Goal: Download file/media

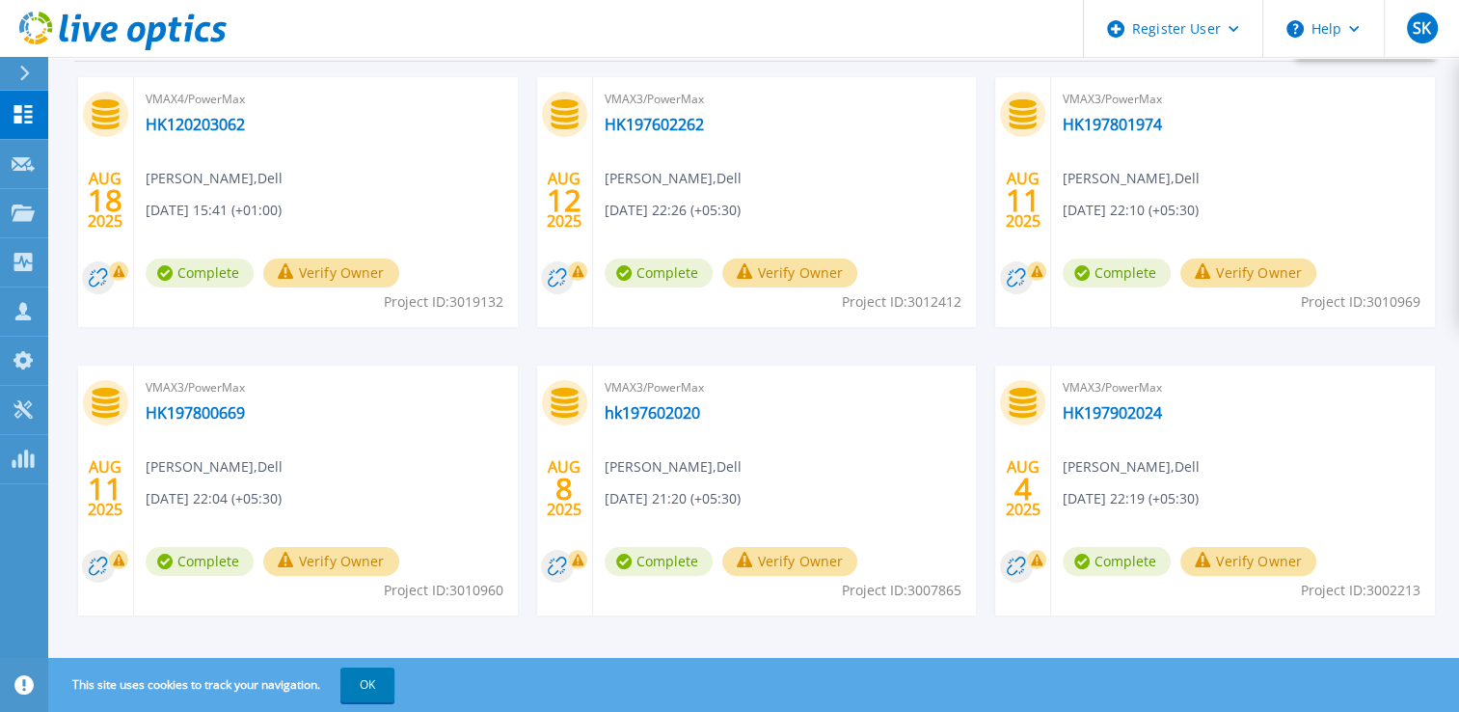
scroll to position [351, 0]
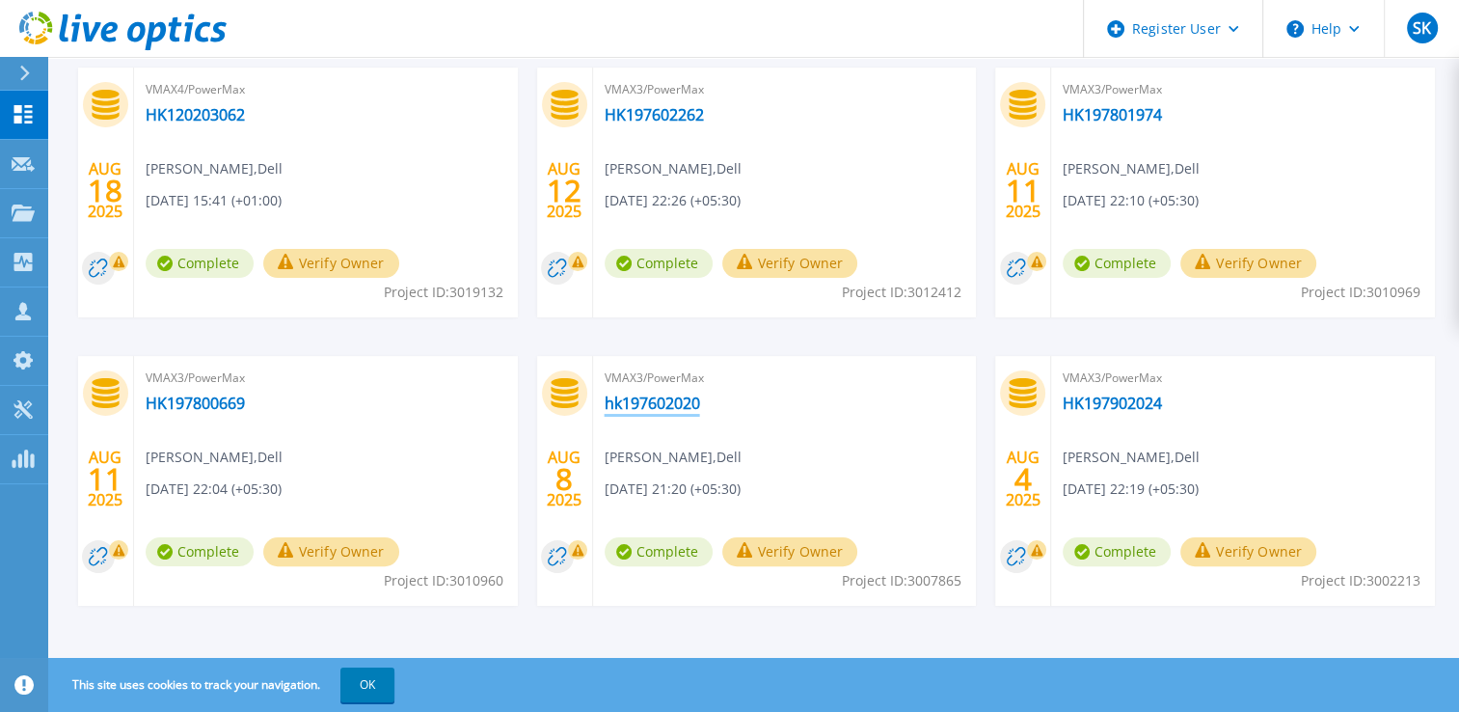
click at [669, 397] on link "hk197602020" at bounding box center [652, 402] width 95 height 19
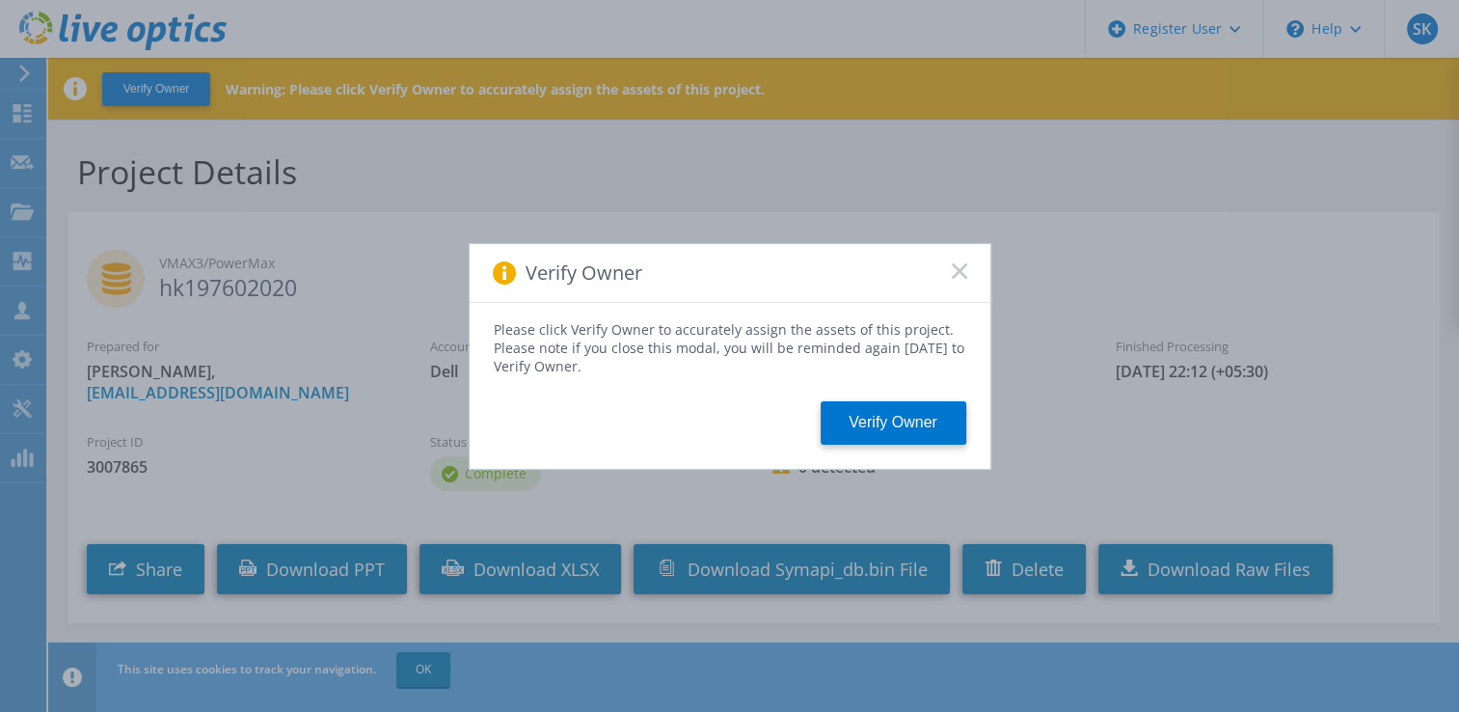
click at [955, 273] on rect at bounding box center [959, 270] width 16 height 16
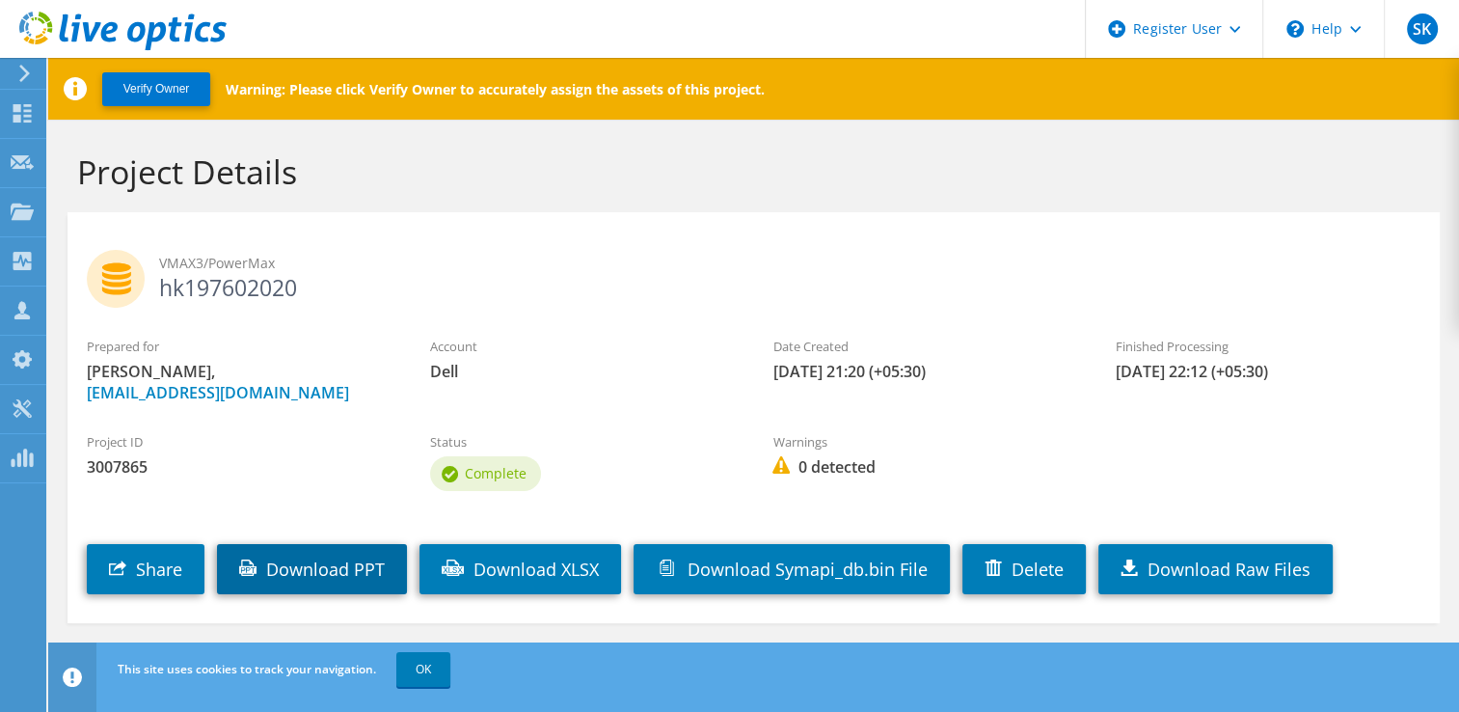
click at [339, 561] on link "Download PPT" at bounding box center [312, 569] width 190 height 50
